Goal: Task Accomplishment & Management: Use online tool/utility

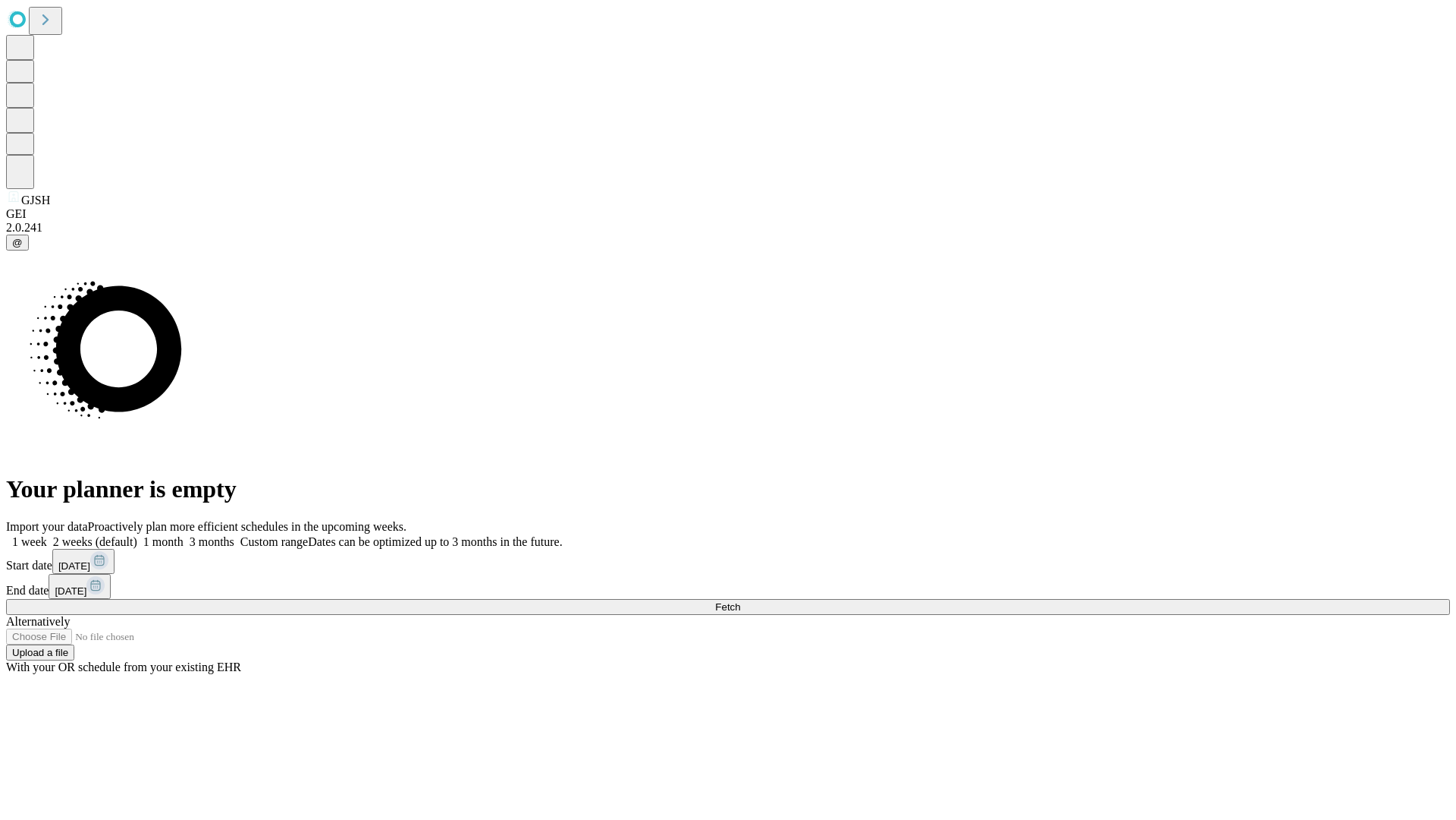
click at [741, 602] on span "Fetch" at bounding box center [728, 607] width 25 height 11
